Goal: Task Accomplishment & Management: Manage account settings

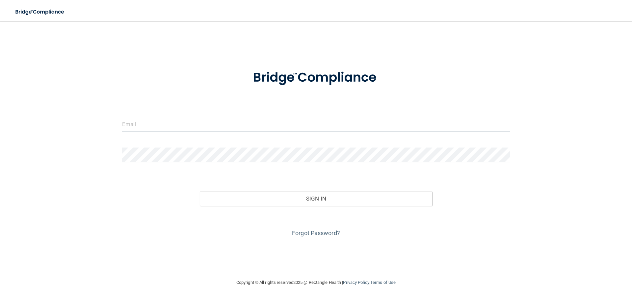
click at [162, 127] on input "email" at bounding box center [316, 123] width 388 height 15
type input "[EMAIL_ADDRESS][DOMAIN_NAME]"
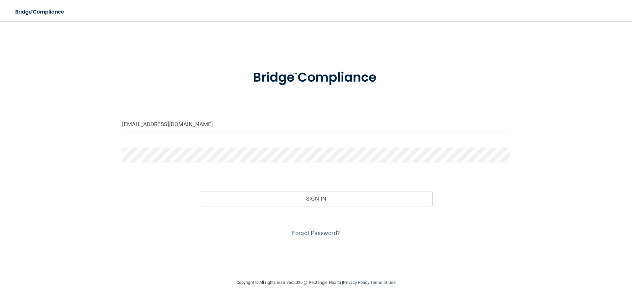
click at [200, 191] on button "Sign In" at bounding box center [316, 198] width 233 height 14
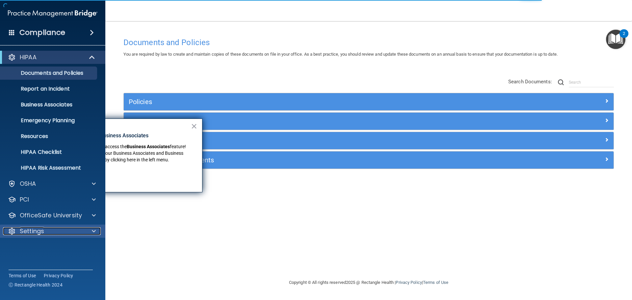
click at [97, 228] on div at bounding box center [93, 231] width 16 height 8
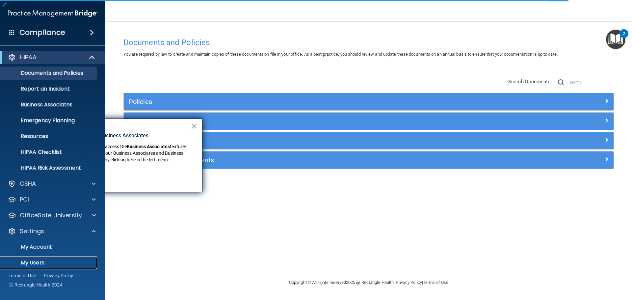
click at [44, 262] on p "My Users" at bounding box center [49, 262] width 90 height 7
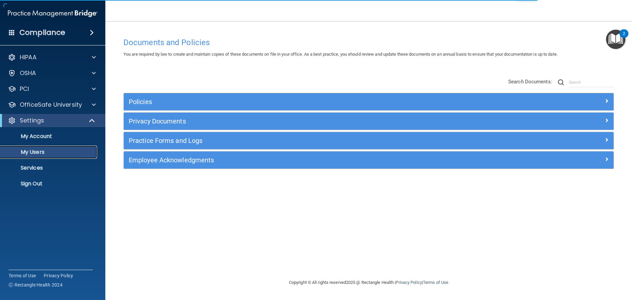
select select "20"
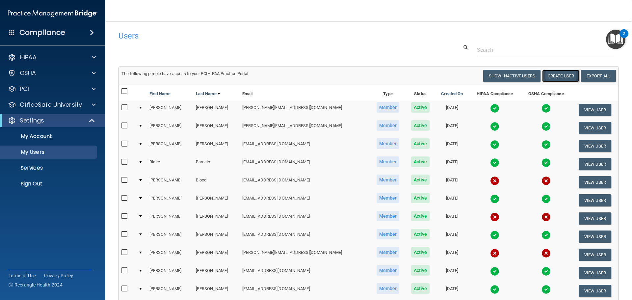
click at [562, 76] on button "Create User" at bounding box center [560, 76] width 37 height 12
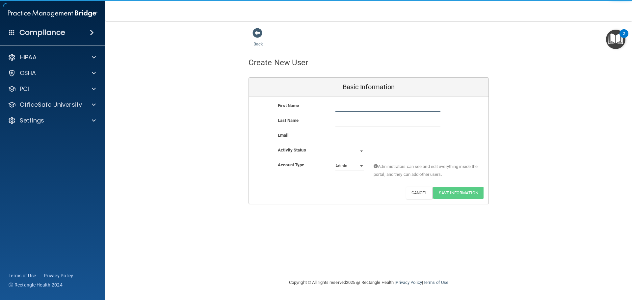
click at [348, 106] on input "text" at bounding box center [387, 107] width 105 height 10
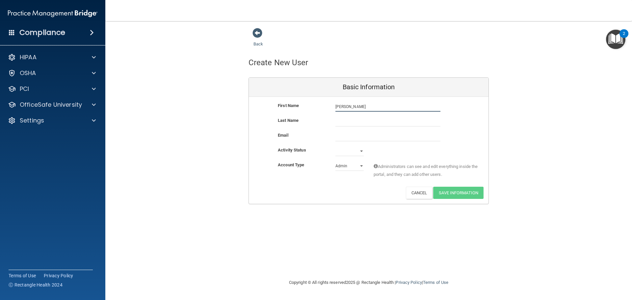
type input "[PERSON_NAME]"
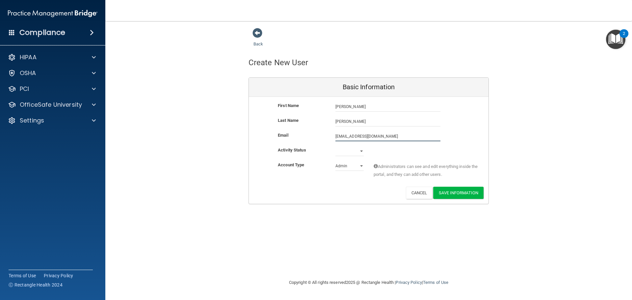
type input "[EMAIL_ADDRESS][DOMAIN_NAME]"
click at [351, 151] on select "Active Inactive" at bounding box center [349, 151] width 28 height 10
select select "active"
click at [335, 146] on select "Active Inactive" at bounding box center [349, 151] width 28 height 10
click at [349, 166] on select "Admin Member" at bounding box center [349, 166] width 28 height 10
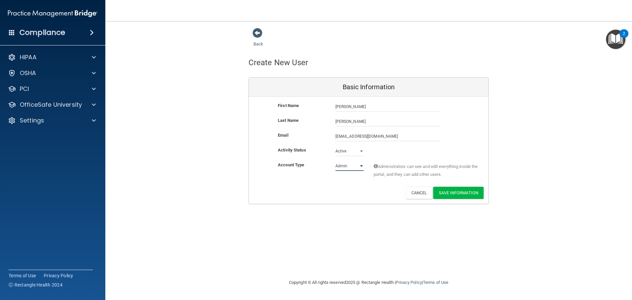
select select "practice_member"
click at [335, 161] on select "Admin Member" at bounding box center [349, 166] width 28 height 10
click at [454, 196] on button "Save Information" at bounding box center [458, 193] width 50 height 12
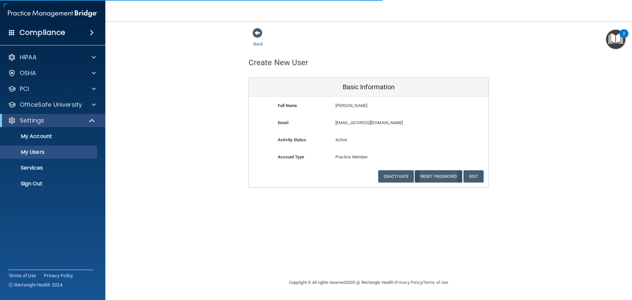
select select "20"
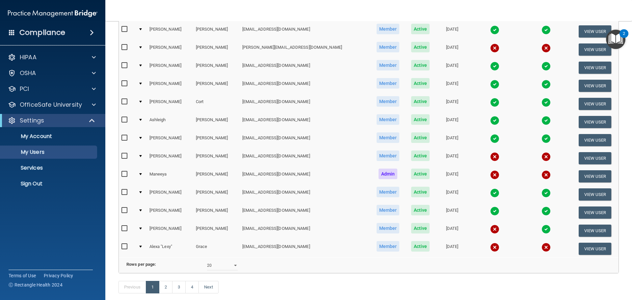
scroll to position [270, 0]
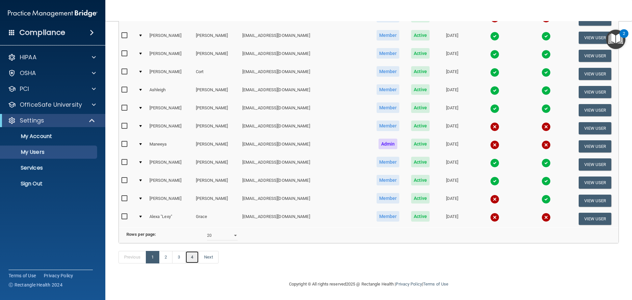
click at [196, 260] on link "4" at bounding box center [191, 257] width 13 height 13
select select "20"
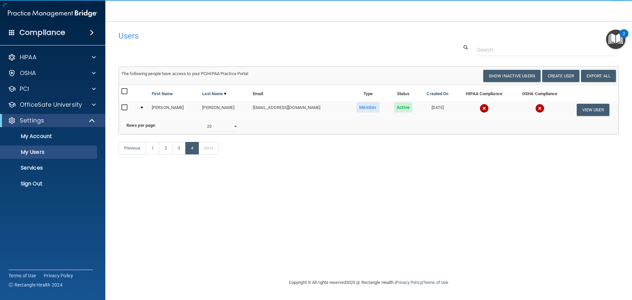
click at [125, 108] on input "checkbox" at bounding box center [125, 107] width 8 height 5
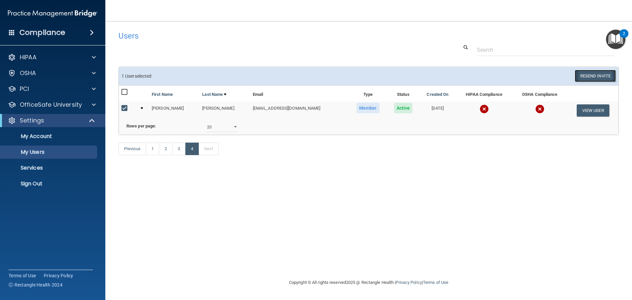
click at [592, 74] on button "Resend Invite" at bounding box center [594, 76] width 41 height 12
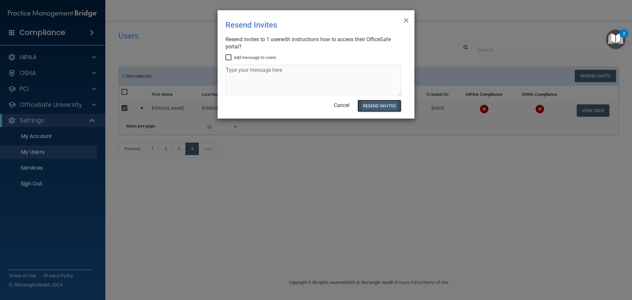
click at [390, 108] on button "Resend Invites" at bounding box center [379, 106] width 44 height 12
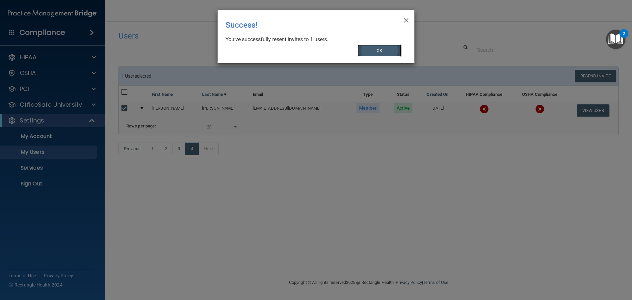
click at [376, 49] on button "OK" at bounding box center [379, 50] width 44 height 12
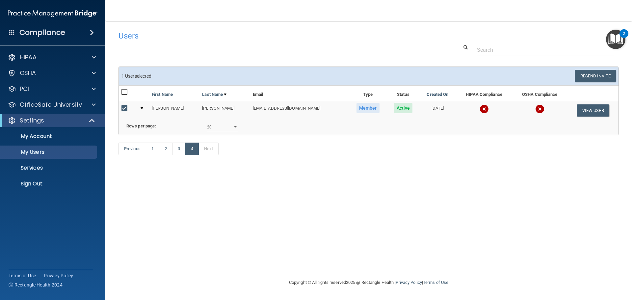
click at [124, 107] on input "checkbox" at bounding box center [125, 108] width 8 height 5
checkbox input "false"
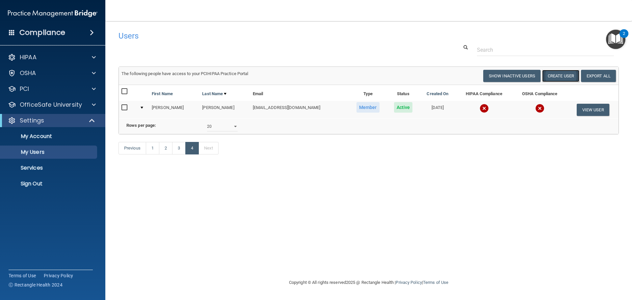
click at [552, 74] on button "Create User" at bounding box center [560, 76] width 37 height 12
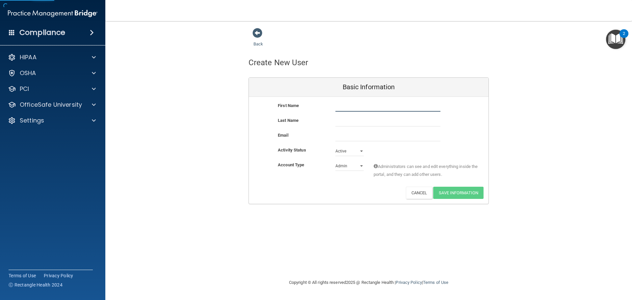
click at [346, 108] on input "text" at bounding box center [387, 107] width 105 height 10
type input "[PERSON_NAME]"
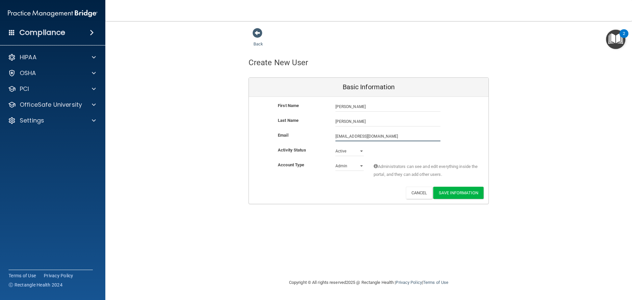
type input "[EMAIL_ADDRESS][DOMAIN_NAME]"
click at [345, 167] on select "Admin Member" at bounding box center [349, 167] width 28 height 10
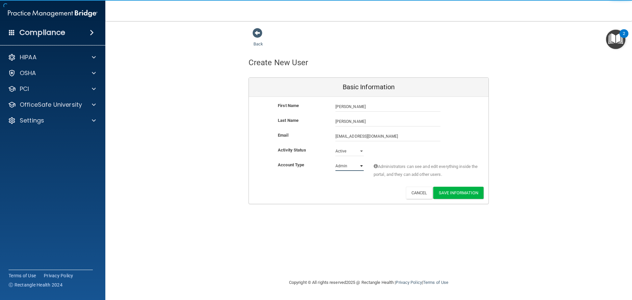
select select "practice_member"
click at [335, 161] on select "Admin Member" at bounding box center [349, 166] width 28 height 10
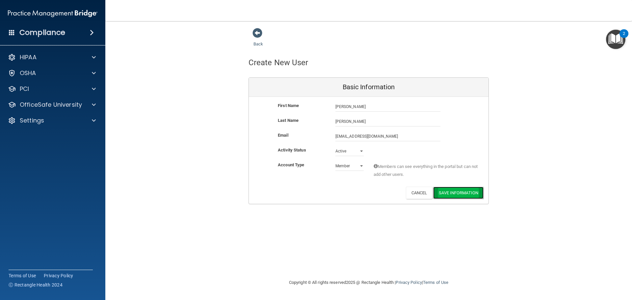
click at [451, 192] on button "Save Information" at bounding box center [458, 193] width 50 height 12
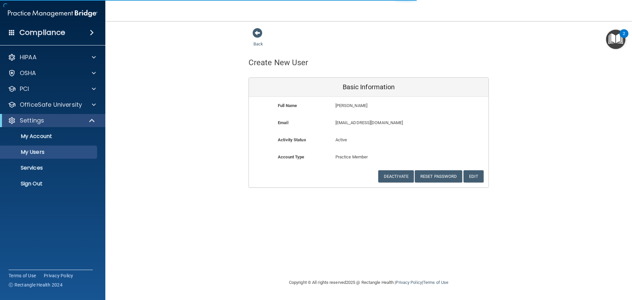
select select "20"
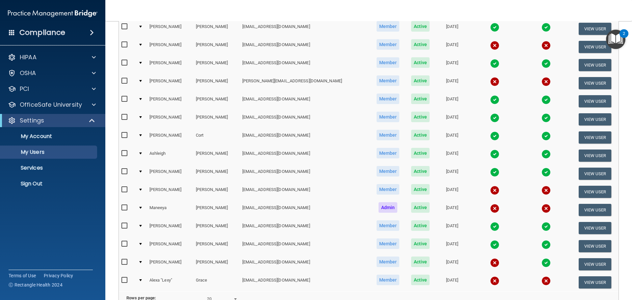
scroll to position [197, 0]
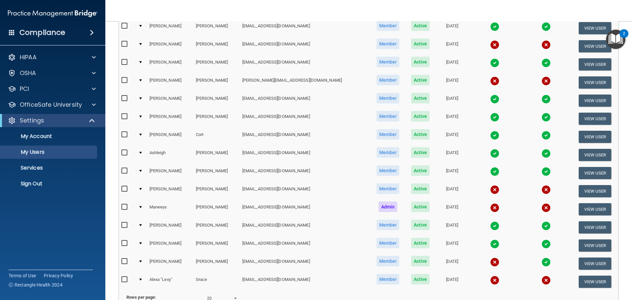
click at [122, 279] on input "checkbox" at bounding box center [125, 279] width 8 height 5
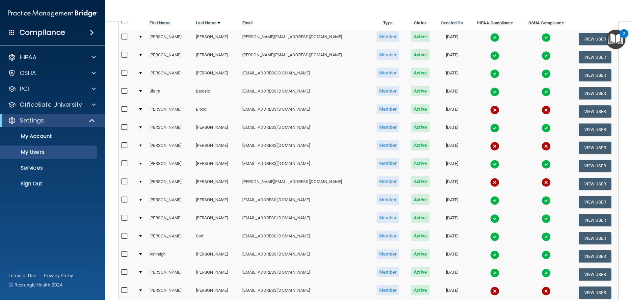
scroll to position [34, 0]
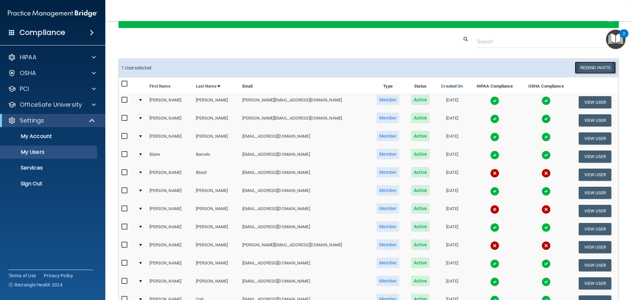
click at [589, 65] on button "Resend Invite" at bounding box center [594, 68] width 41 height 12
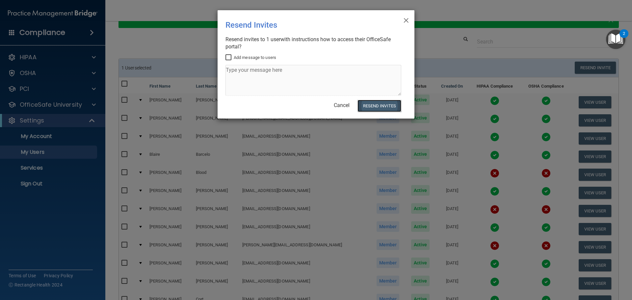
click at [384, 105] on button "Resend Invites" at bounding box center [379, 106] width 44 height 12
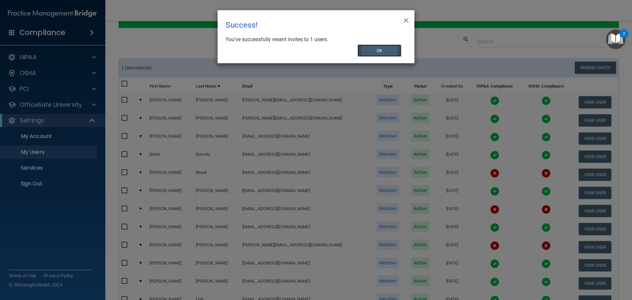
click at [363, 48] on button "OK" at bounding box center [379, 50] width 44 height 12
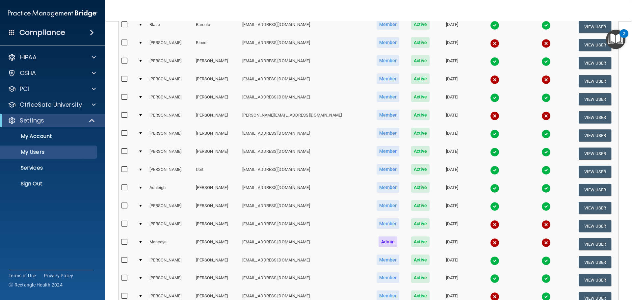
scroll to position [270, 0]
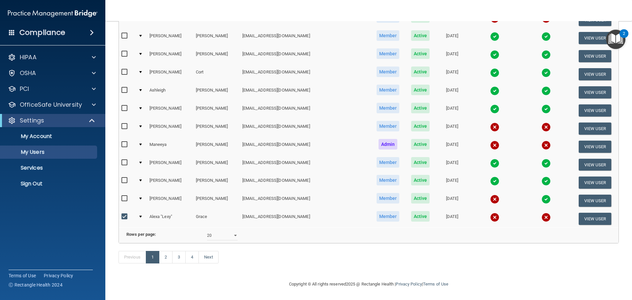
click at [124, 214] on input "checkbox" at bounding box center [125, 216] width 8 height 5
checkbox input "false"
click at [165, 255] on link "2" at bounding box center [165, 257] width 13 height 13
select select "20"
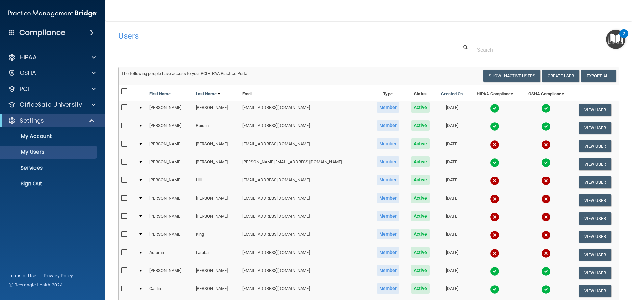
click at [127, 180] on input "checkbox" at bounding box center [125, 179] width 8 height 5
checkbox input "true"
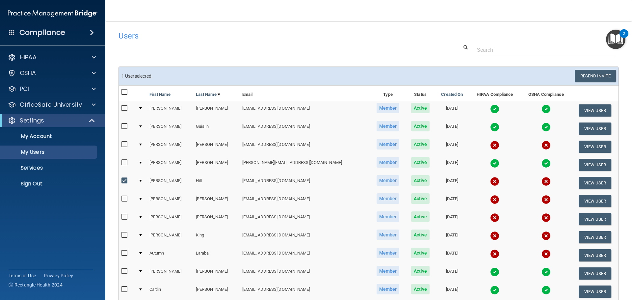
click at [124, 197] on input "checkbox" at bounding box center [125, 198] width 8 height 5
checkbox input "true"
click at [126, 251] on input "checkbox" at bounding box center [125, 252] width 8 height 5
checkbox input "true"
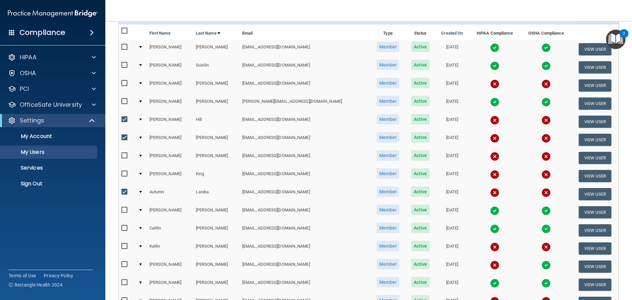
scroll to position [164, 0]
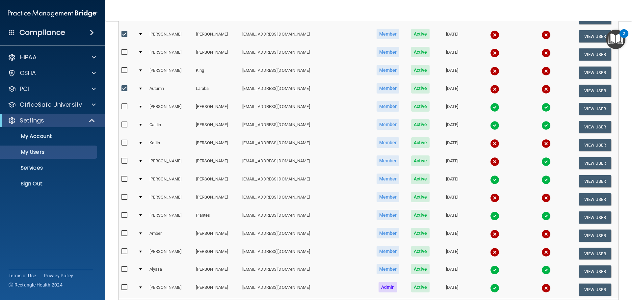
click at [125, 252] on input "checkbox" at bounding box center [125, 251] width 8 height 5
checkbox input "true"
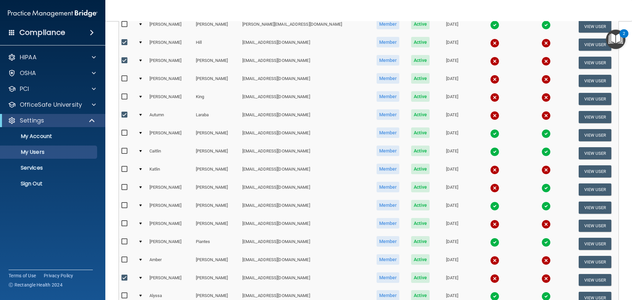
scroll to position [33, 0]
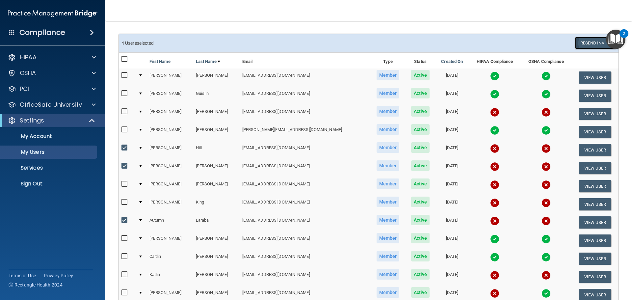
click at [588, 44] on button "Resend Invite" at bounding box center [594, 43] width 41 height 12
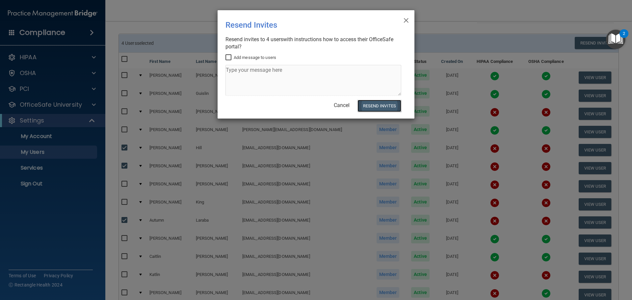
click at [365, 105] on button "Resend Invites" at bounding box center [379, 106] width 44 height 12
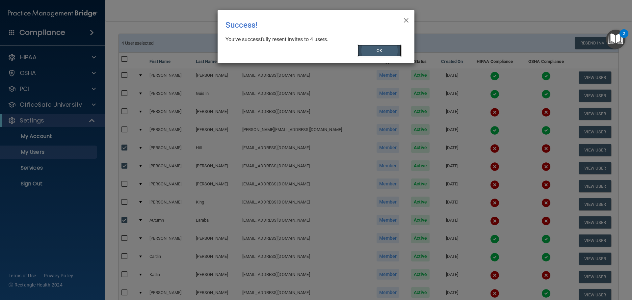
click at [367, 49] on button "OK" at bounding box center [379, 50] width 44 height 12
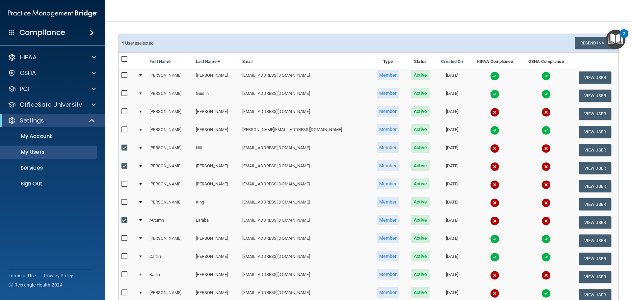
click at [124, 149] on input "checkbox" at bounding box center [125, 147] width 8 height 5
checkbox input "false"
drag, startPoint x: 126, startPoint y: 165, endPoint x: 126, endPoint y: 185, distance: 20.4
click at [126, 165] on input "checkbox" at bounding box center [125, 165] width 8 height 5
checkbox input "false"
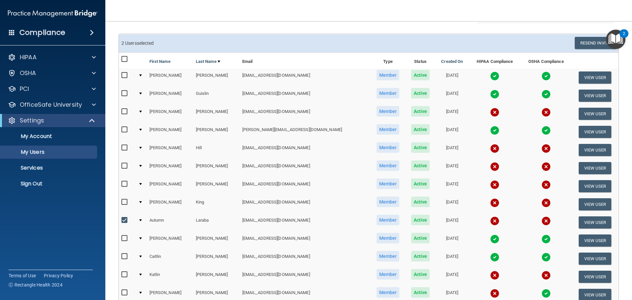
click at [124, 219] on input "checkbox" at bounding box center [125, 219] width 8 height 5
checkbox input "false"
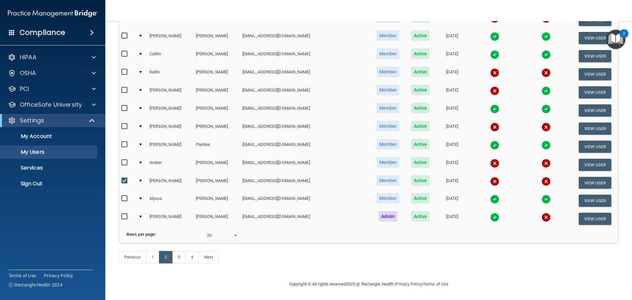
click at [127, 178] on input "checkbox" at bounding box center [125, 180] width 8 height 5
checkbox input "false"
click at [177, 257] on link "3" at bounding box center [178, 257] width 13 height 13
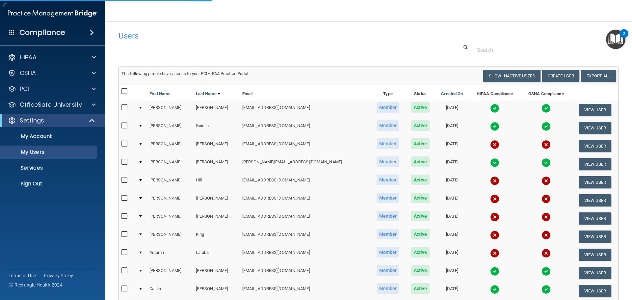
select select "20"
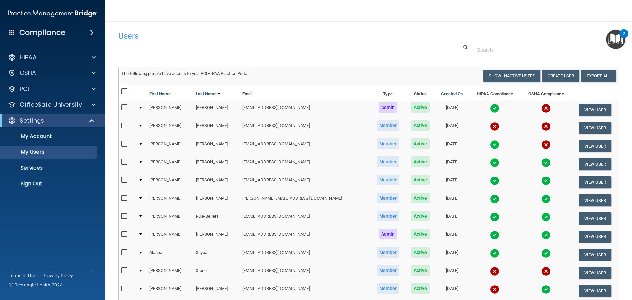
click at [127, 125] on input "checkbox" at bounding box center [125, 125] width 8 height 5
checkbox input "true"
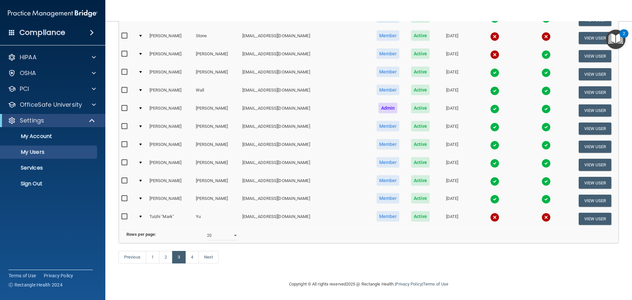
scroll to position [15, 0]
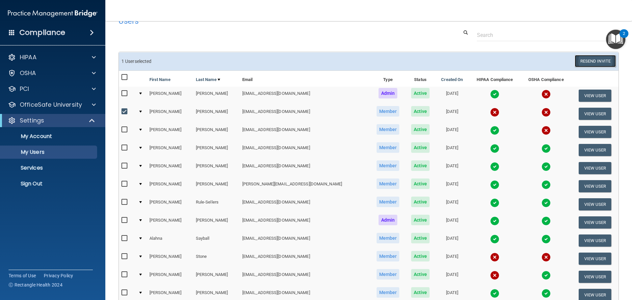
click at [591, 60] on button "Resend Invite" at bounding box center [594, 61] width 41 height 12
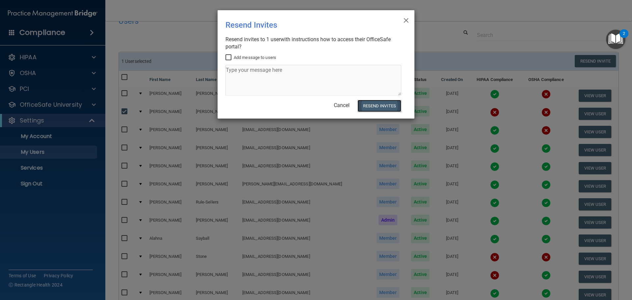
click at [375, 106] on button "Resend Invites" at bounding box center [379, 106] width 44 height 12
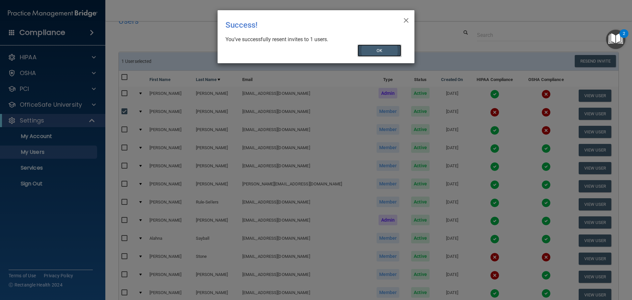
click at [393, 50] on button "OK" at bounding box center [379, 50] width 44 height 12
